Goal: Task Accomplishment & Management: Use online tool/utility

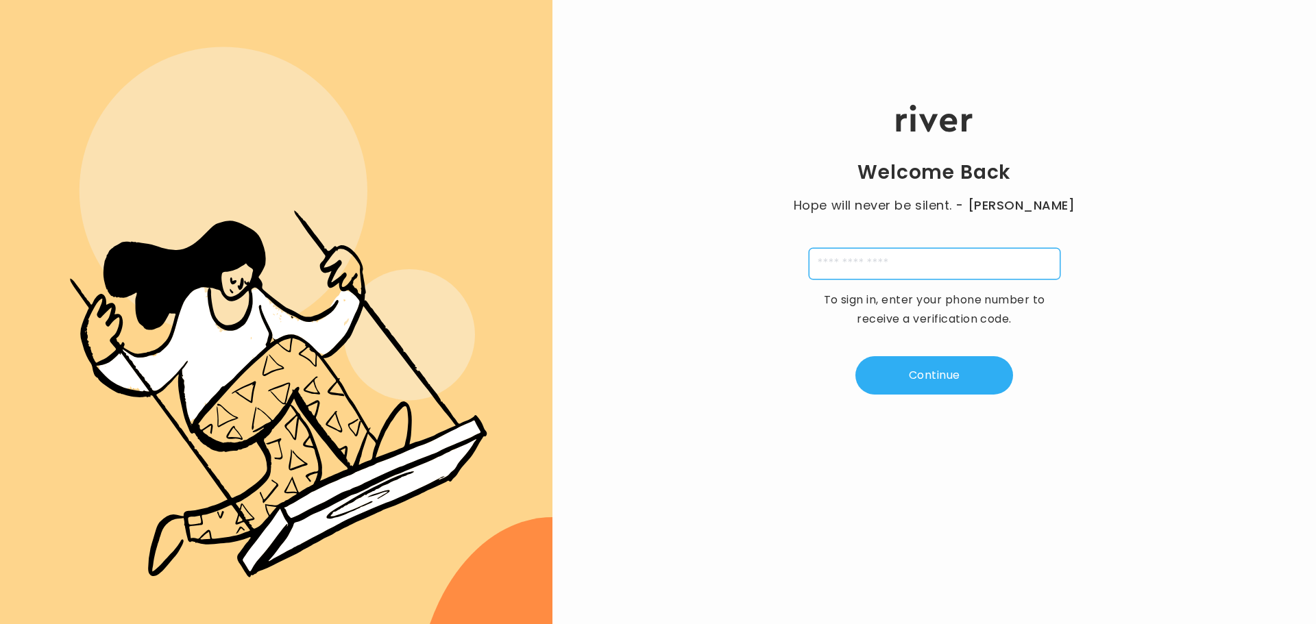
click at [880, 256] on input "tel" at bounding box center [935, 264] width 252 height 32
type input "**********"
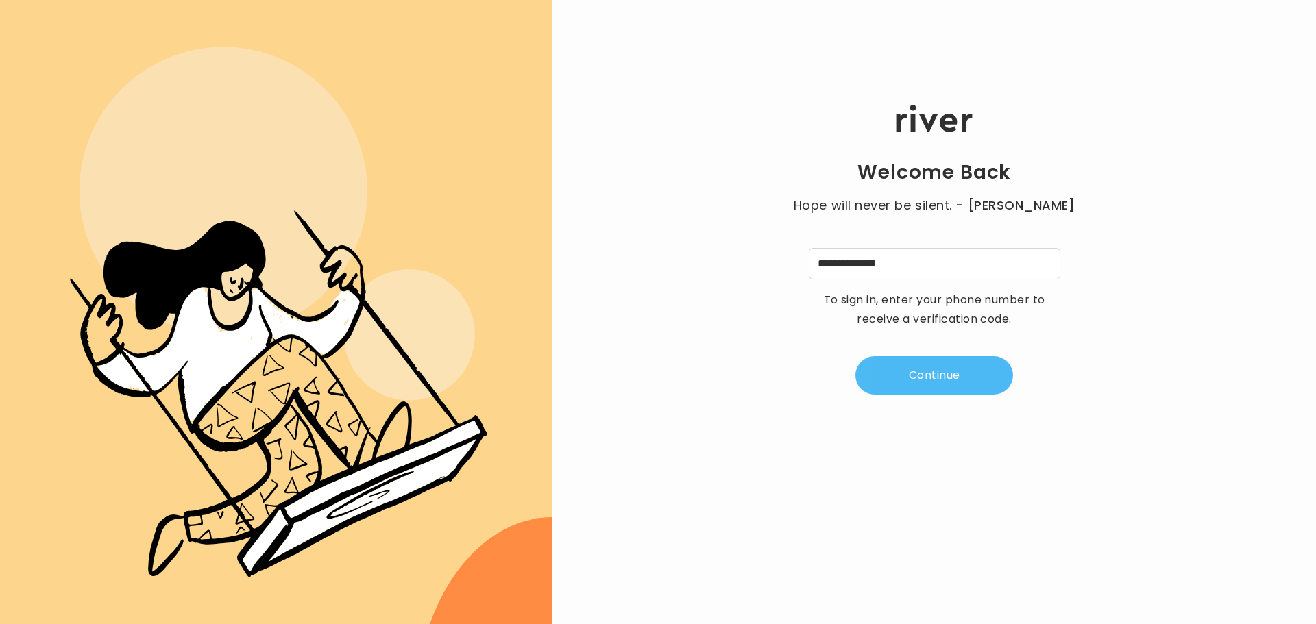
click at [891, 373] on button "Continue" at bounding box center [934, 375] width 158 height 38
type input "*"
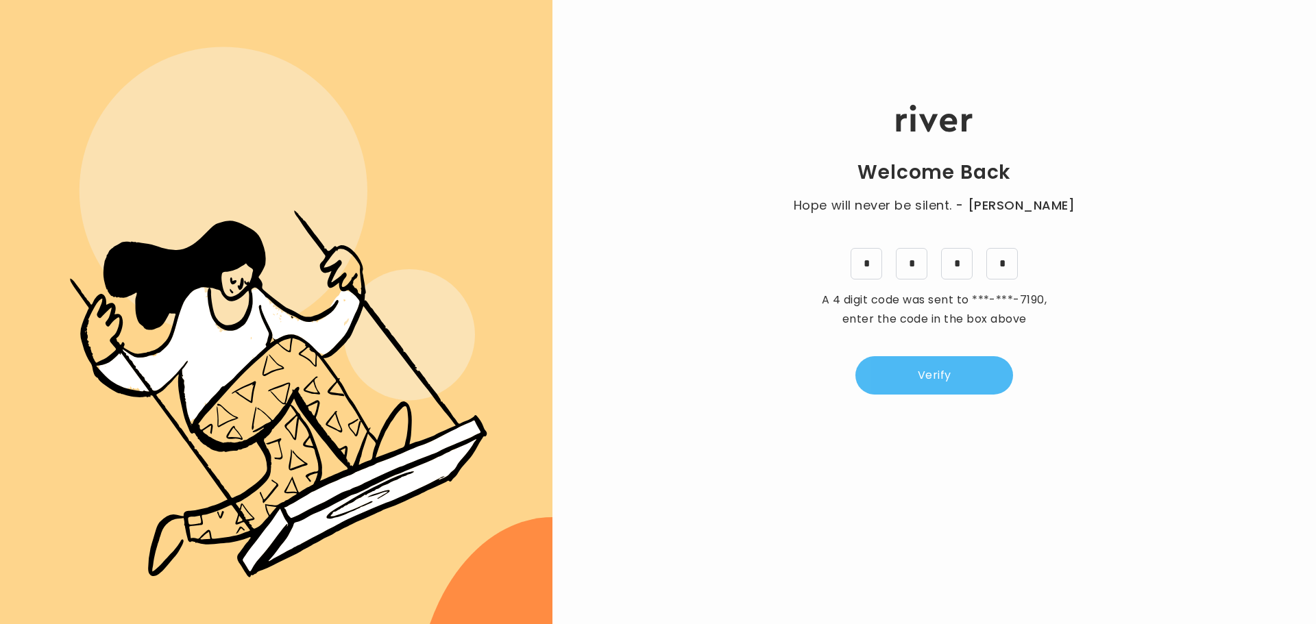
click at [891, 373] on button "Verify" at bounding box center [934, 375] width 158 height 38
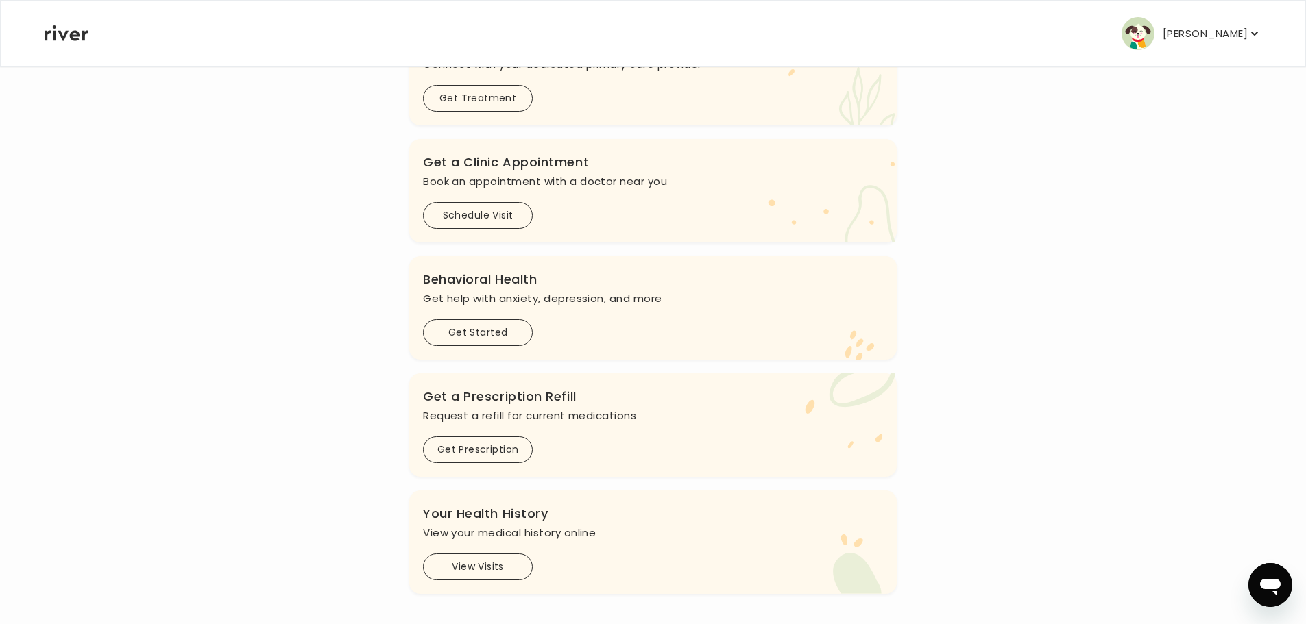
scroll to position [275, 0]
click at [467, 450] on button "Get Prescription" at bounding box center [478, 448] width 110 height 27
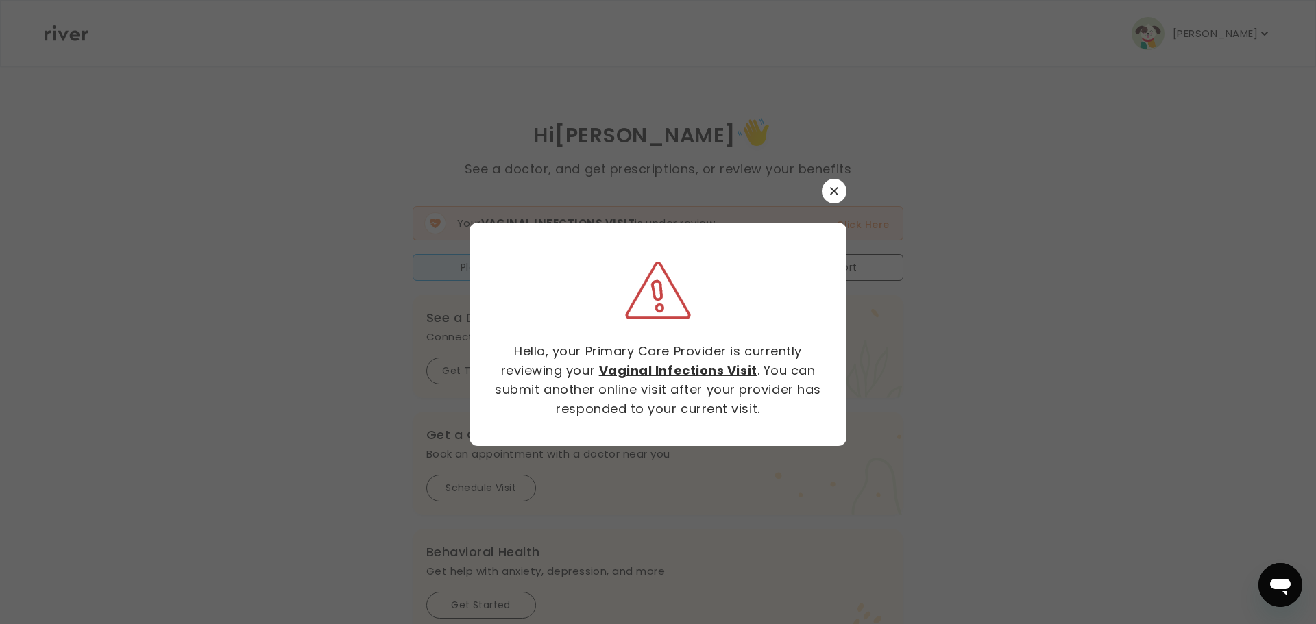
click at [833, 187] on icon "button" at bounding box center [834, 191] width 8 height 8
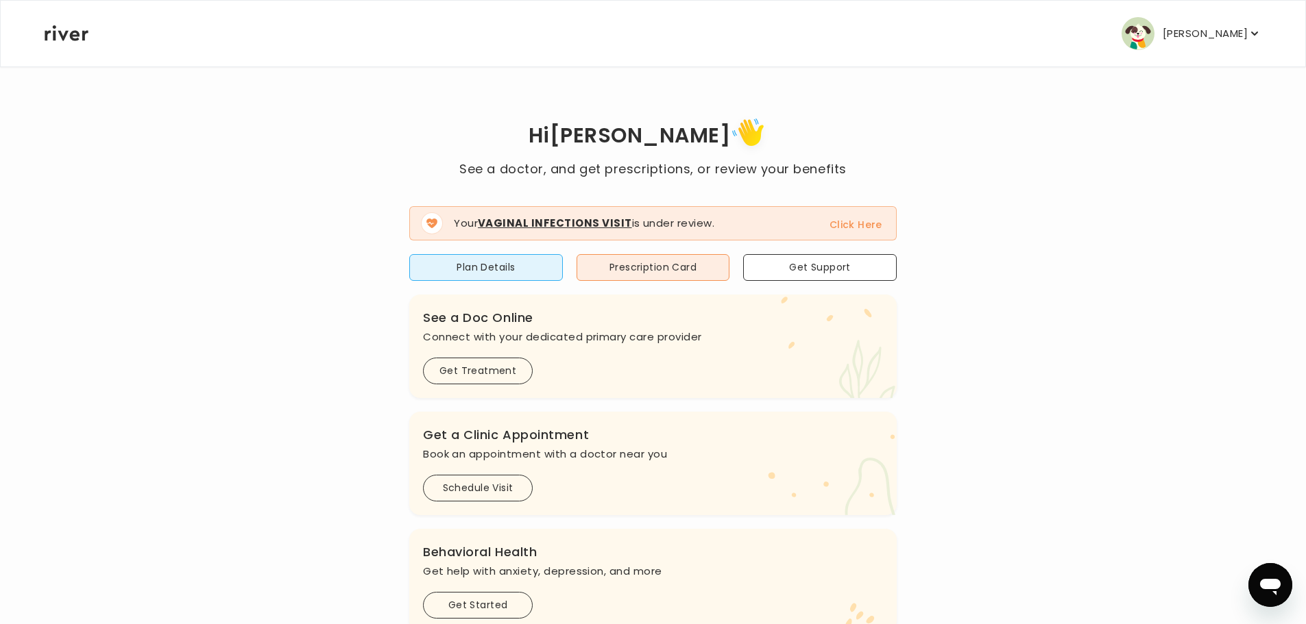
click at [848, 223] on button "Click Here" at bounding box center [855, 225] width 53 height 16
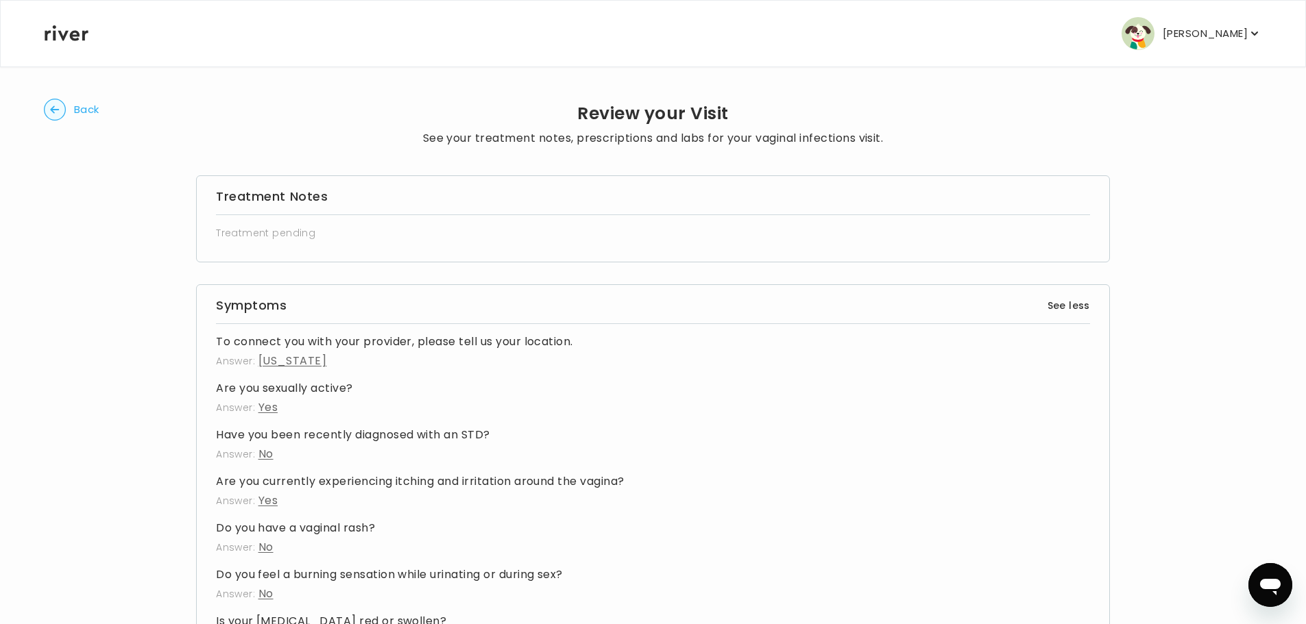
click at [54, 112] on circle "button" at bounding box center [55, 109] width 21 height 21
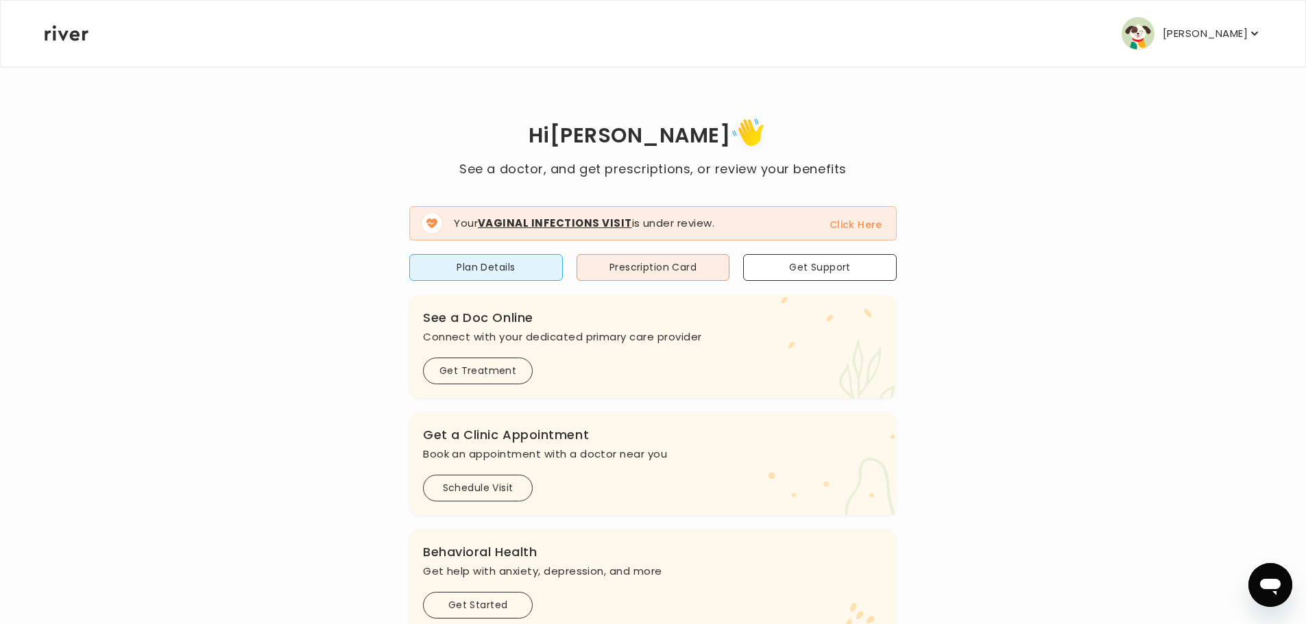
click at [539, 220] on strong "Vaginal Infections Visit" at bounding box center [555, 223] width 154 height 14
click at [860, 221] on button "Click Here" at bounding box center [855, 225] width 53 height 16
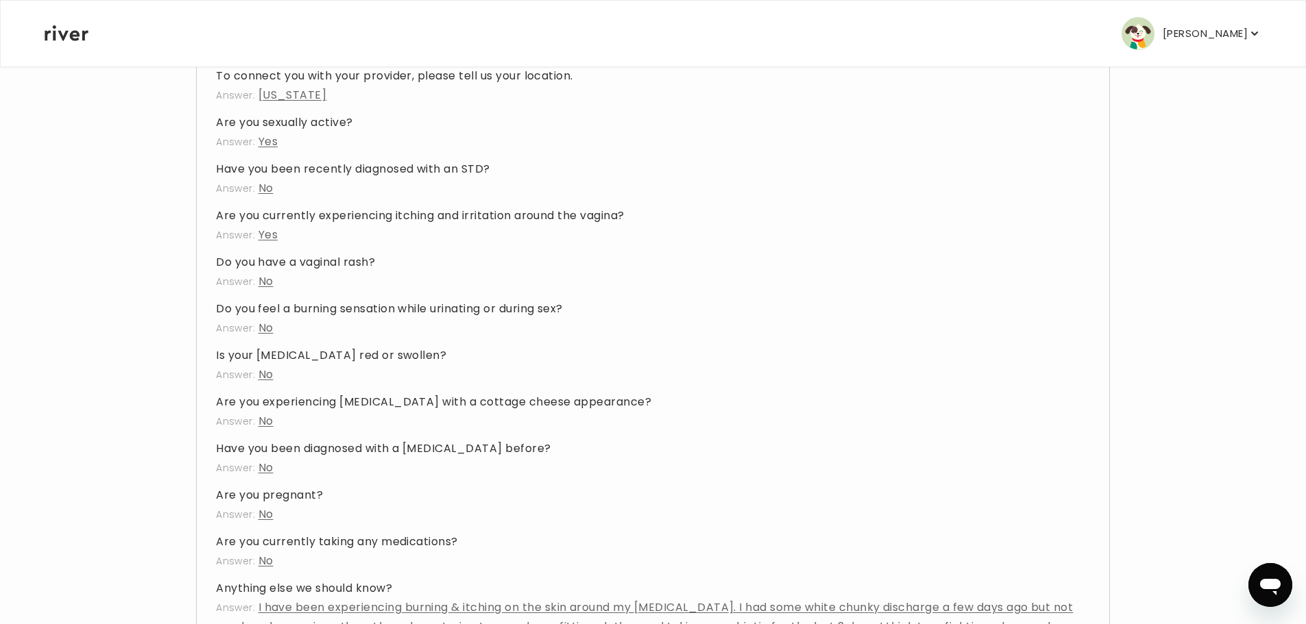
scroll to position [367, 0]
